Goal: Information Seeking & Learning: Learn about a topic

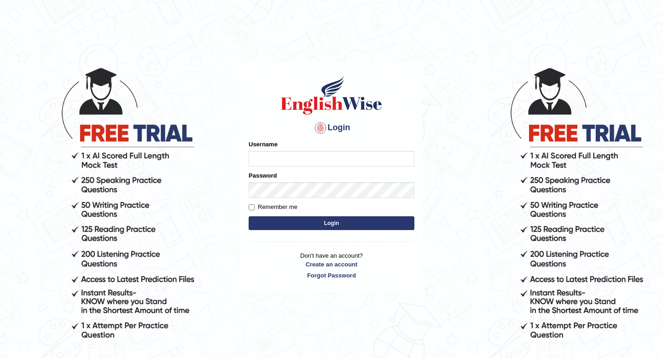
type input "Spmedi"
click at [292, 221] on button "Login" at bounding box center [332, 223] width 166 height 14
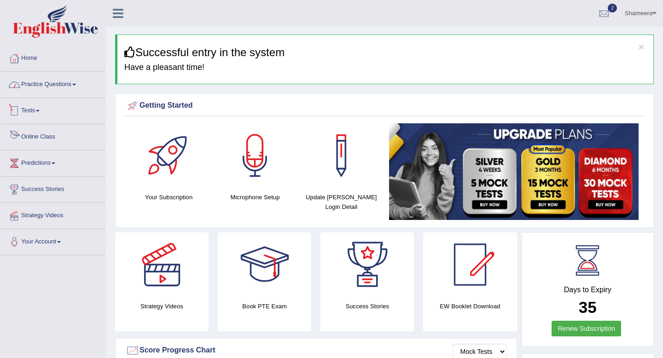
click at [73, 88] on link "Practice Questions" at bounding box center [52, 83] width 105 height 23
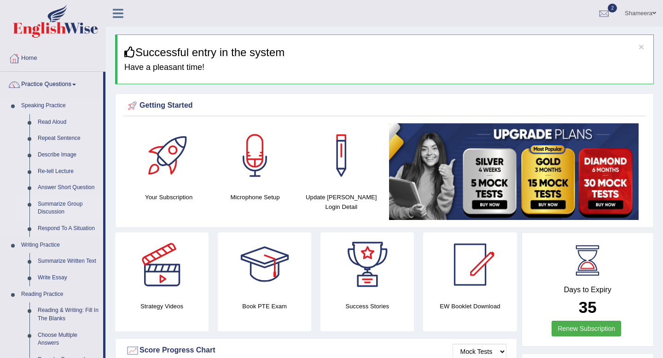
click at [60, 204] on link "Summarize Group Discussion" at bounding box center [69, 208] width 70 height 24
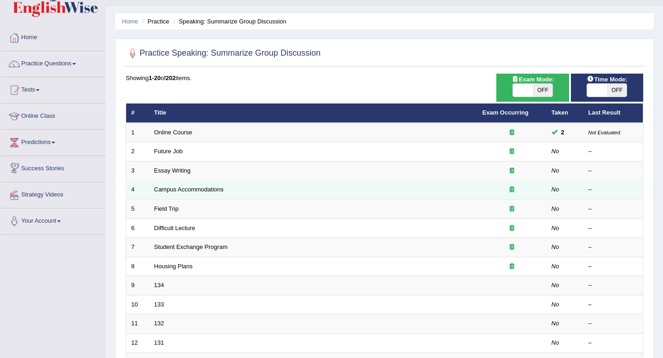
scroll to position [22, 0]
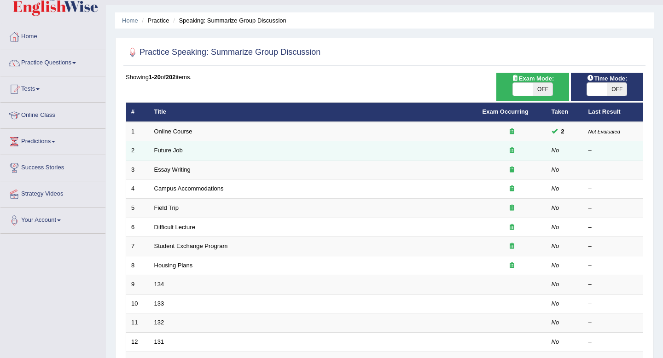
click at [174, 148] on link "Future Job" at bounding box center [168, 150] width 29 height 7
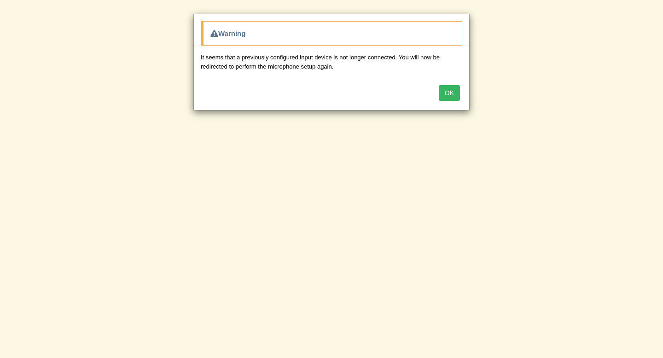
click at [451, 94] on button "OK" at bounding box center [449, 93] width 21 height 16
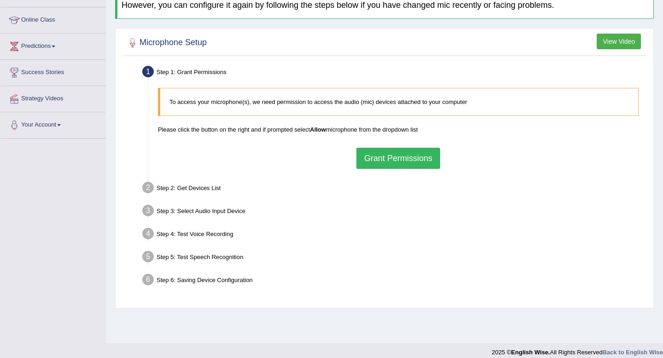
scroll to position [125, 0]
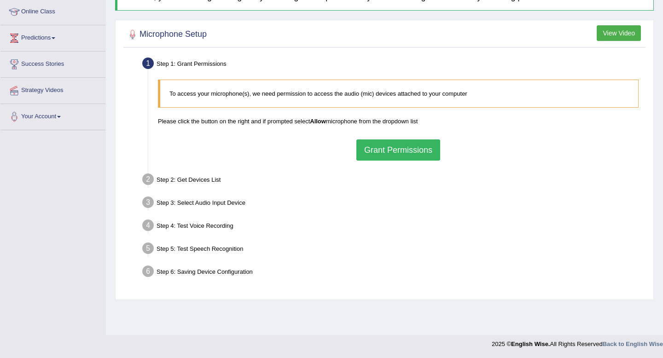
click at [415, 152] on button "Grant Permissions" at bounding box center [398, 149] width 84 height 21
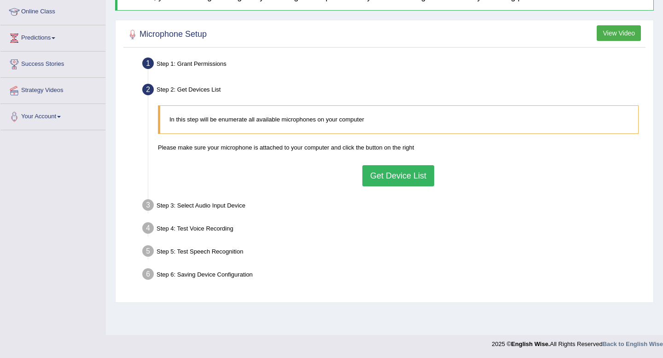
click at [410, 173] on button "Get Device List" at bounding box center [398, 175] width 72 height 21
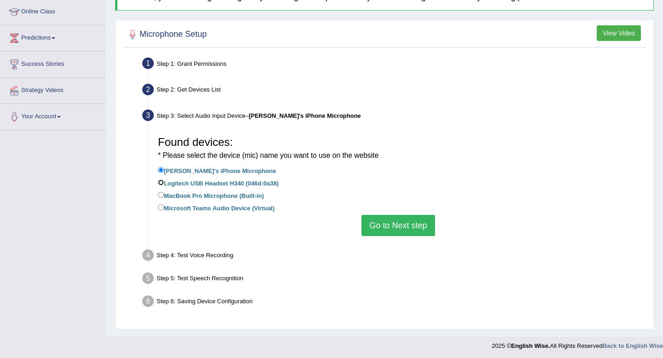
click at [159, 183] on input "Logitech USB Headset H340 (046d:0a38)" at bounding box center [161, 183] width 6 height 6
radio input "true"
click at [390, 228] on button "Go to Next step" at bounding box center [397, 225] width 73 height 21
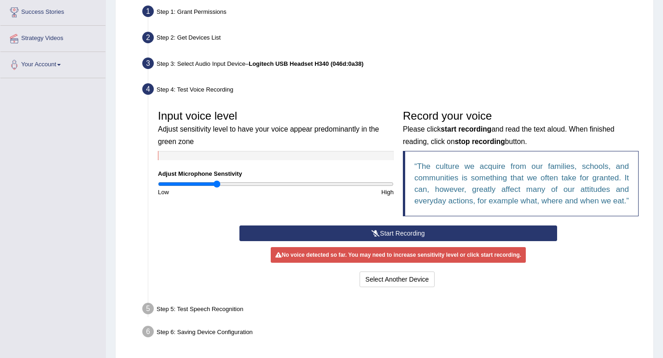
scroll to position [178, 0]
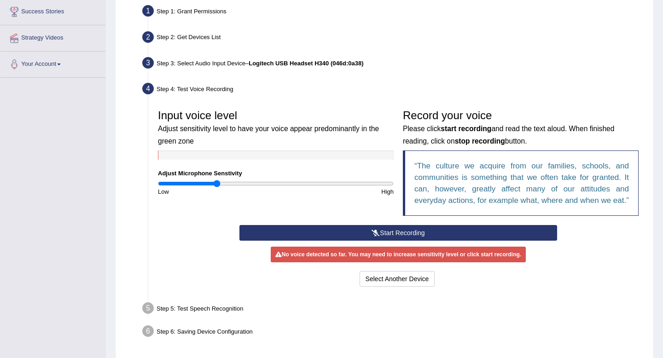
click at [398, 241] on button "Start Recording" at bounding box center [397, 233] width 317 height 16
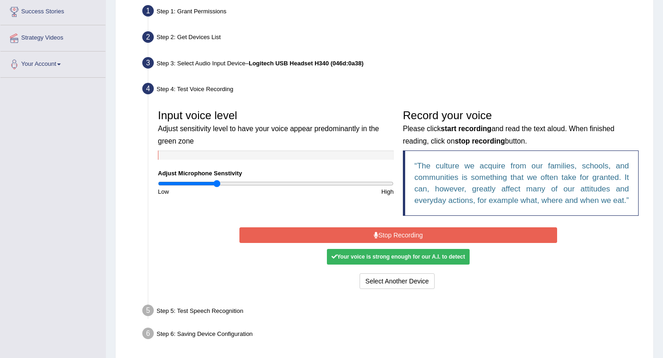
click at [399, 243] on button "Stop Recording" at bounding box center [397, 235] width 317 height 16
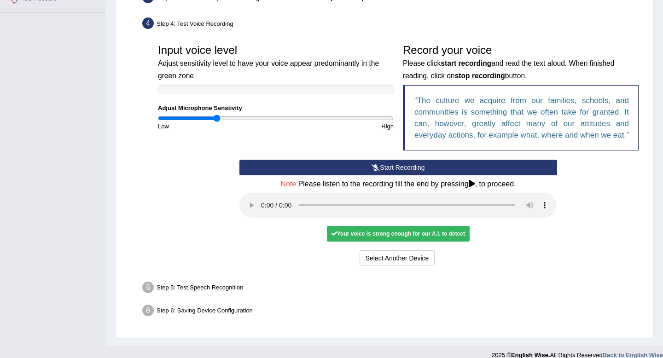
scroll to position [244, 0]
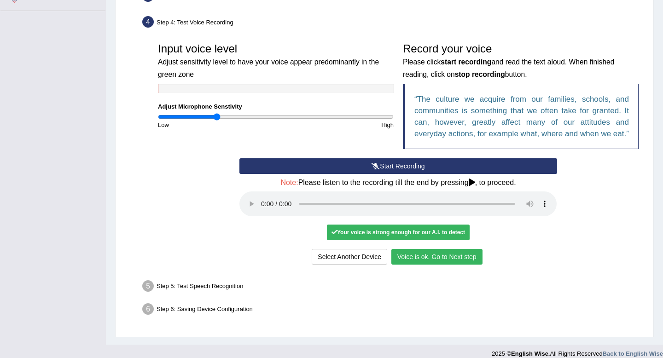
click at [437, 265] on button "Voice is ok. Go to Next step" at bounding box center [436, 257] width 91 height 16
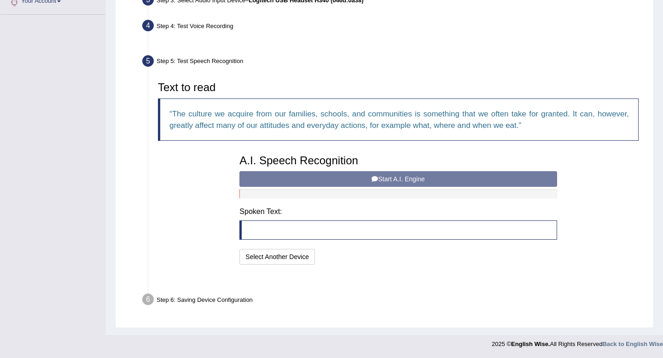
scroll to position [217, 0]
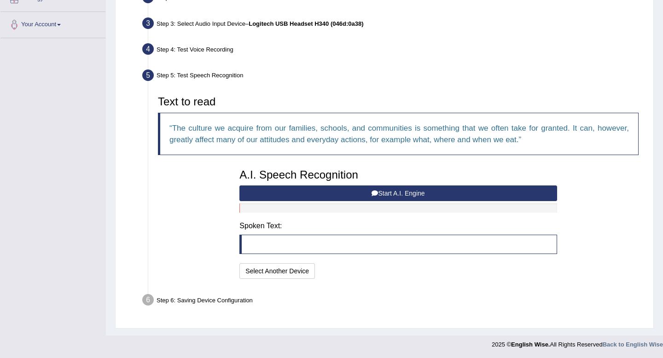
click at [395, 194] on button "Start A.I. Engine" at bounding box center [397, 194] width 317 height 16
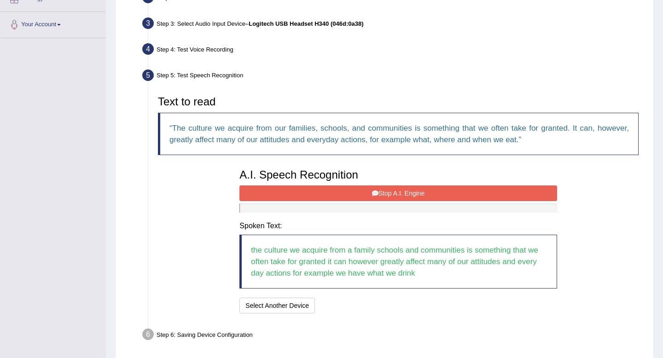
click at [387, 198] on button "Stop A.I. Engine" at bounding box center [397, 194] width 317 height 16
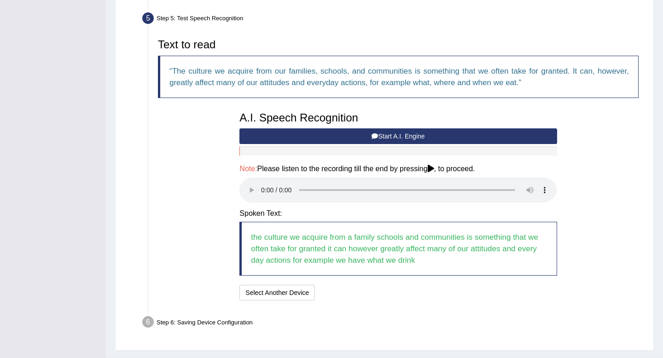
scroll to position [275, 0]
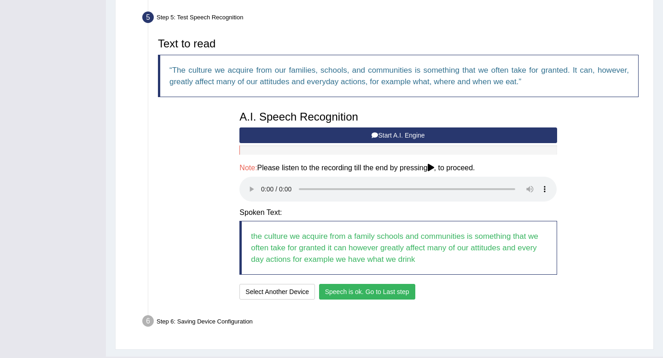
click at [344, 294] on button "Speech is ok. Go to Last step" at bounding box center [367, 292] width 96 height 16
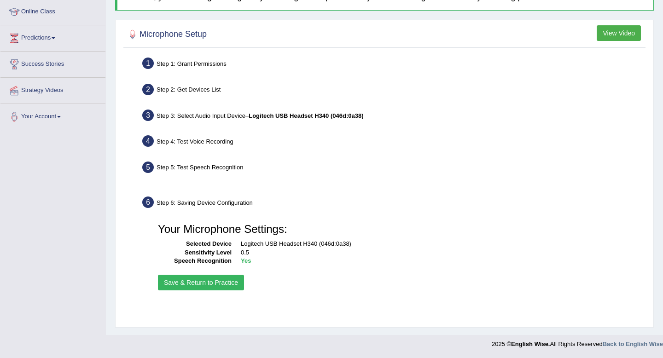
scroll to position [125, 0]
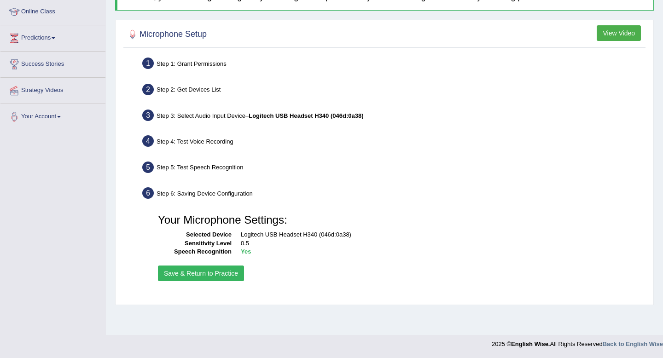
click at [227, 274] on button "Save & Return to Practice" at bounding box center [201, 274] width 86 height 16
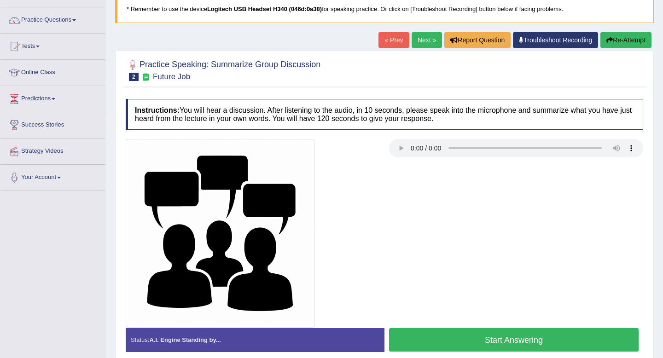
scroll to position [66, 0]
